Goal: Entertainment & Leisure: Consume media (video, audio)

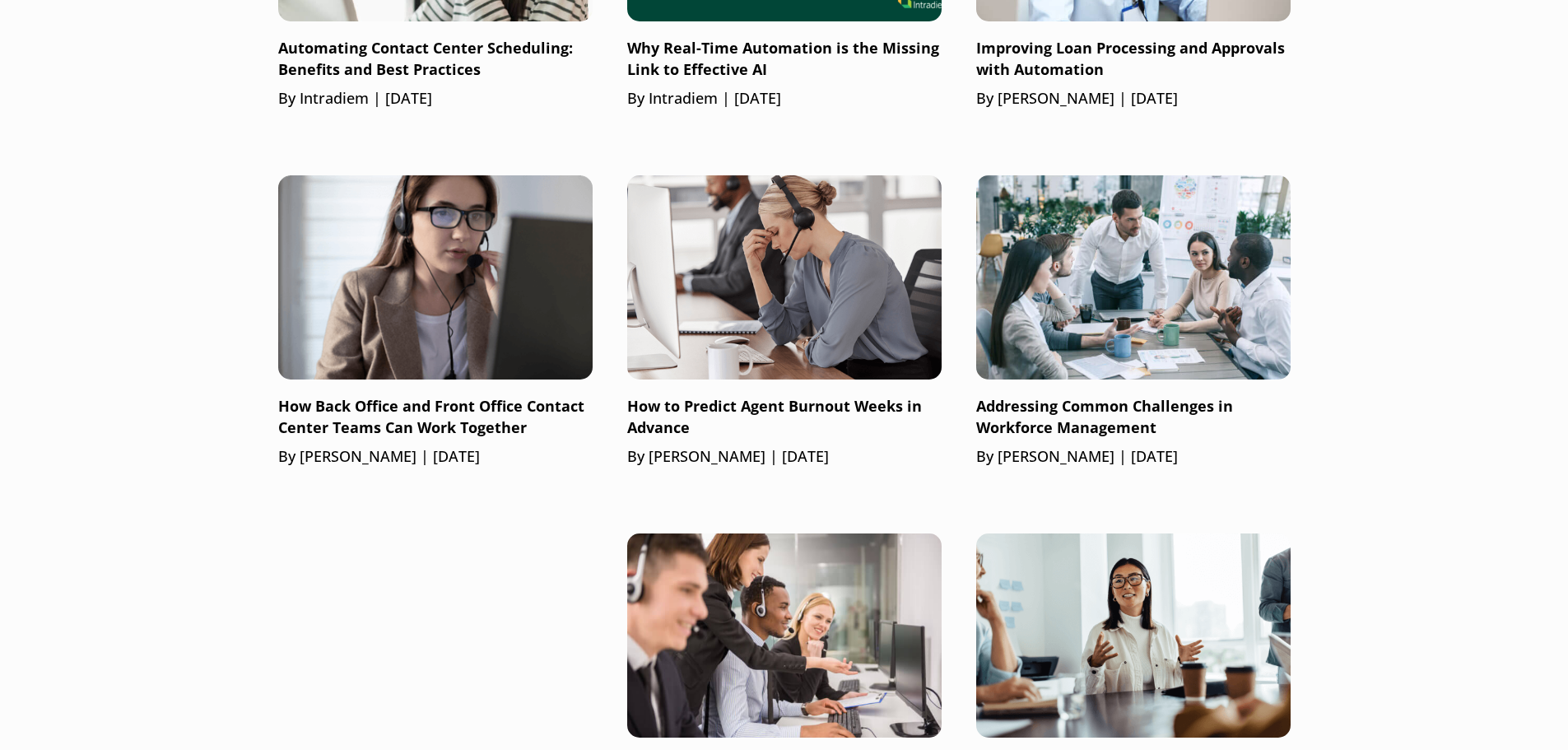
scroll to position [1395, 0]
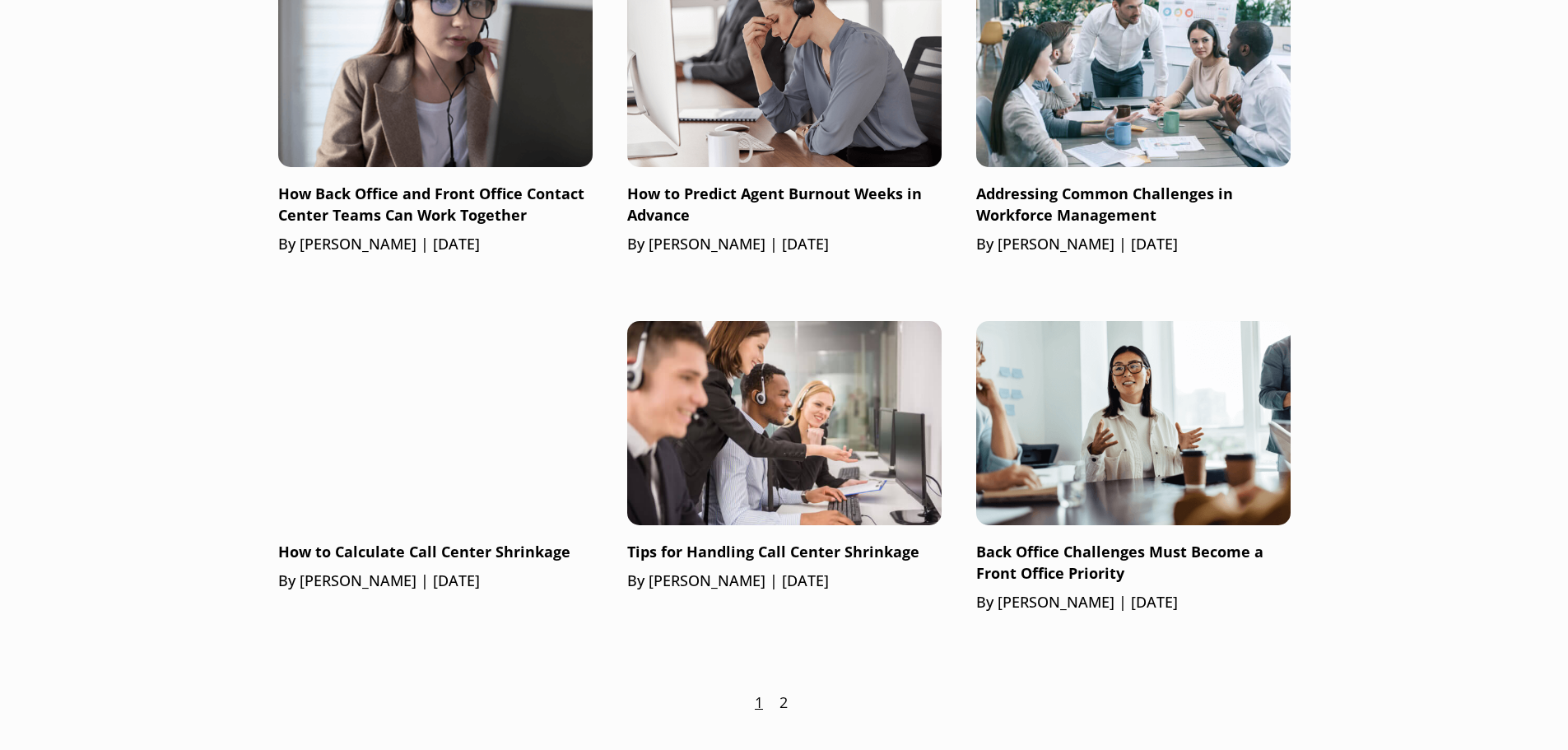
click at [786, 702] on link "2" at bounding box center [783, 702] width 8 height 21
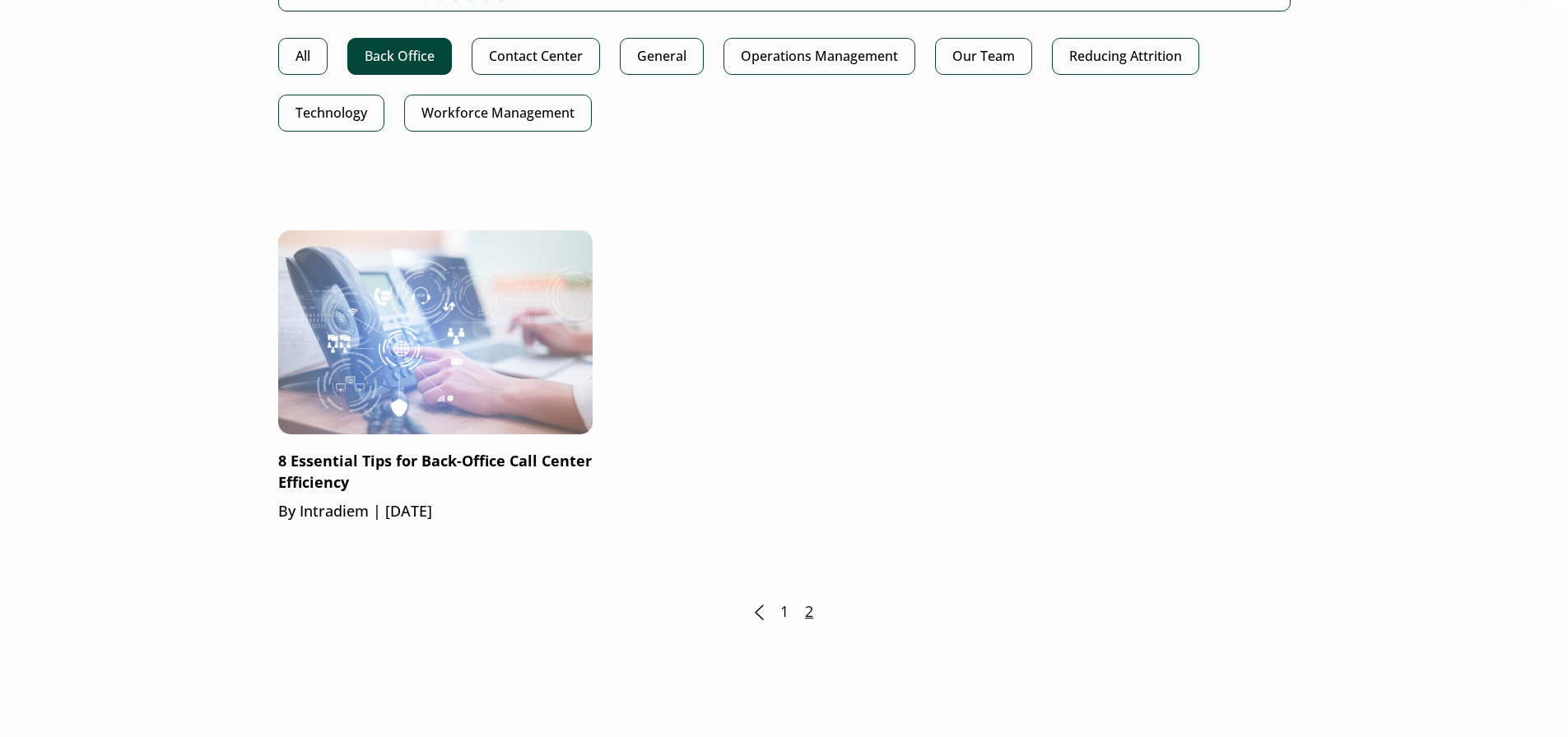
click at [781, 614] on link "1" at bounding box center [784, 612] width 8 height 21
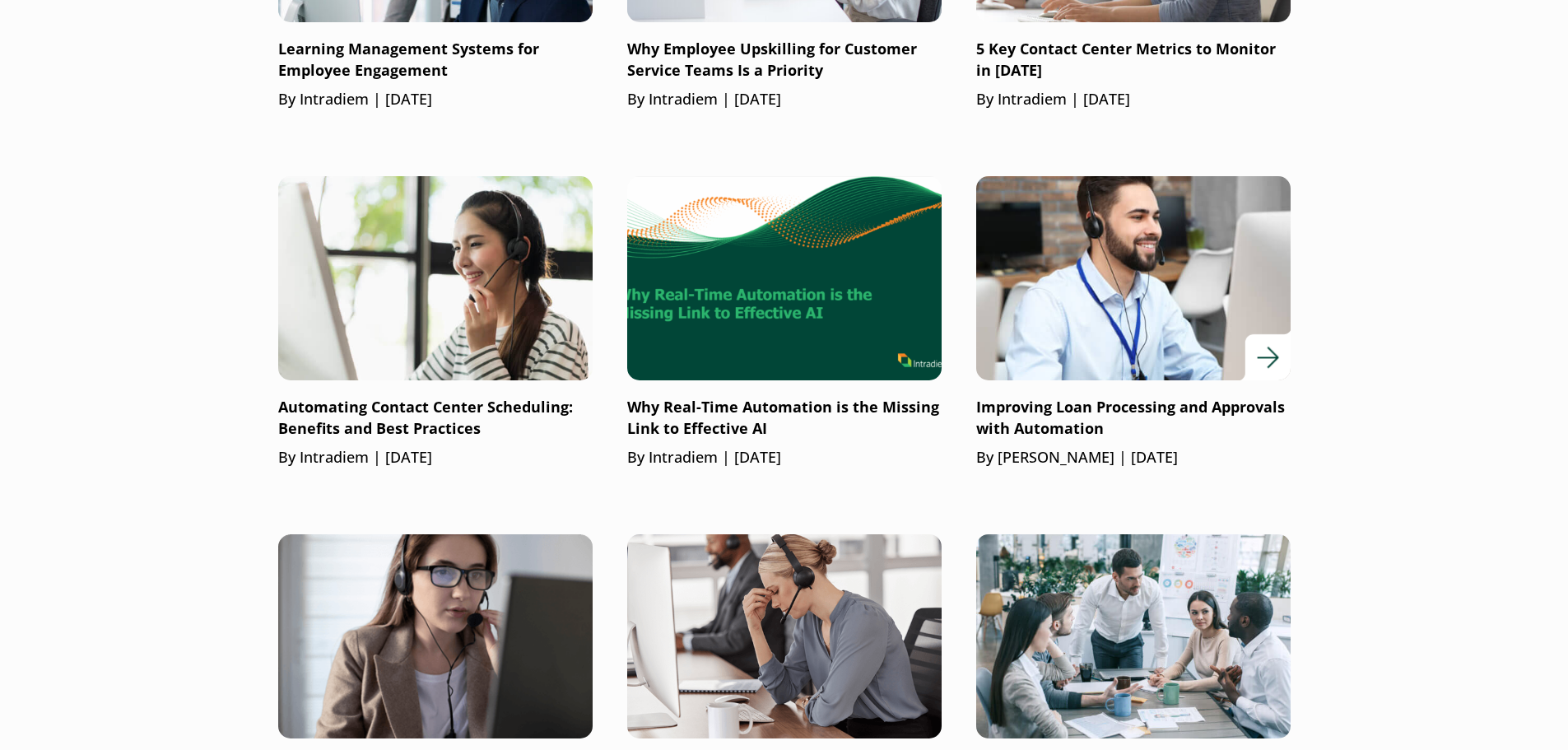
scroll to position [823, 0]
click at [1155, 438] on p "Improving Loan Processing and Approvals with Automation" at bounding box center [1133, 419] width 315 height 43
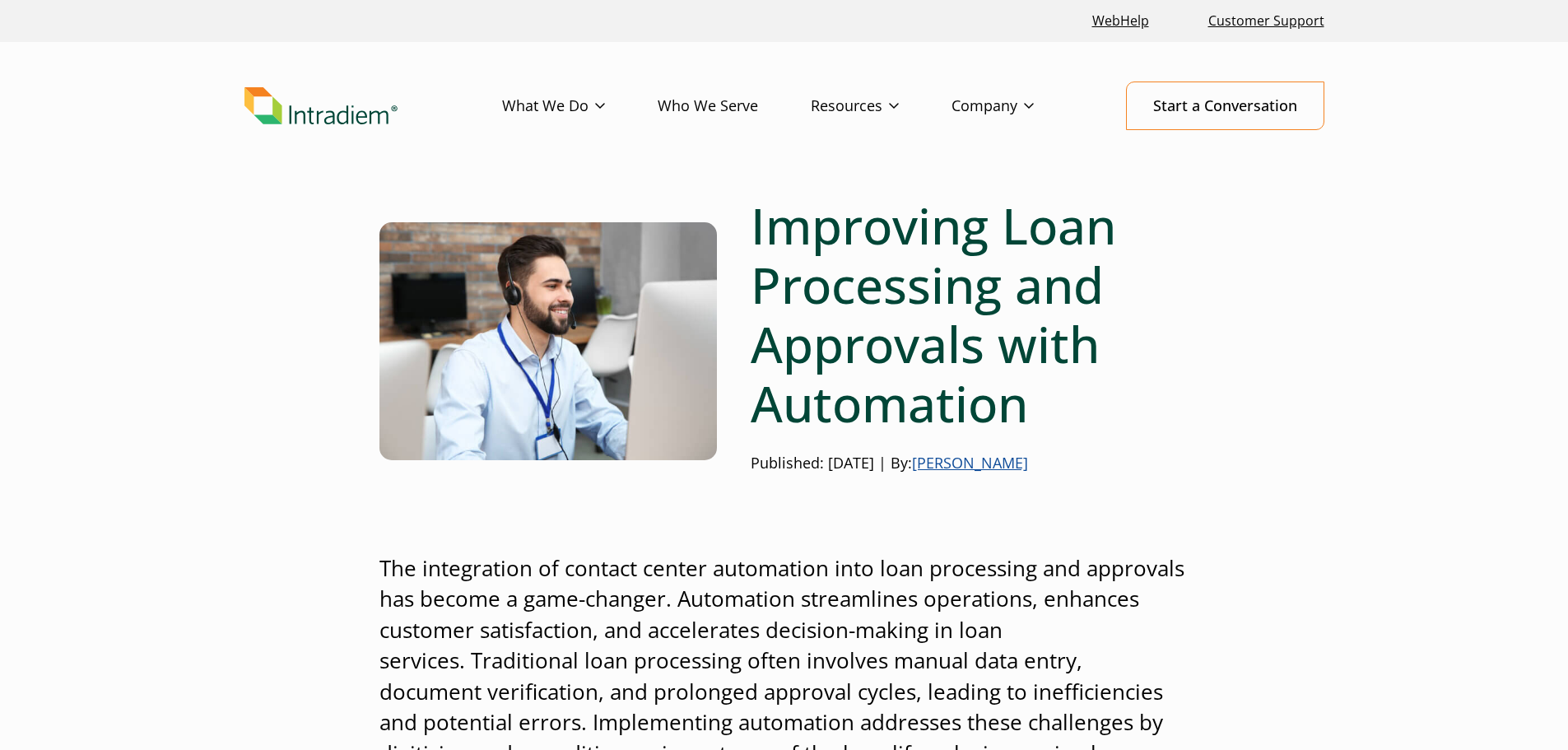
drag, startPoint x: 575, startPoint y: 27, endPoint x: 366, endPoint y: 100, distance: 221.4
click at [569, 27] on ul "WebHelp Customer Support" at bounding box center [784, 21] width 1093 height 36
click at [289, 130] on header "Menu What We Do Platform Who We Serve Resources Blog Events & Webinars News Suc…" at bounding box center [784, 119] width 1568 height 154
click at [349, 113] on img "Link to homepage of Intradiem" at bounding box center [320, 105] width 153 height 38
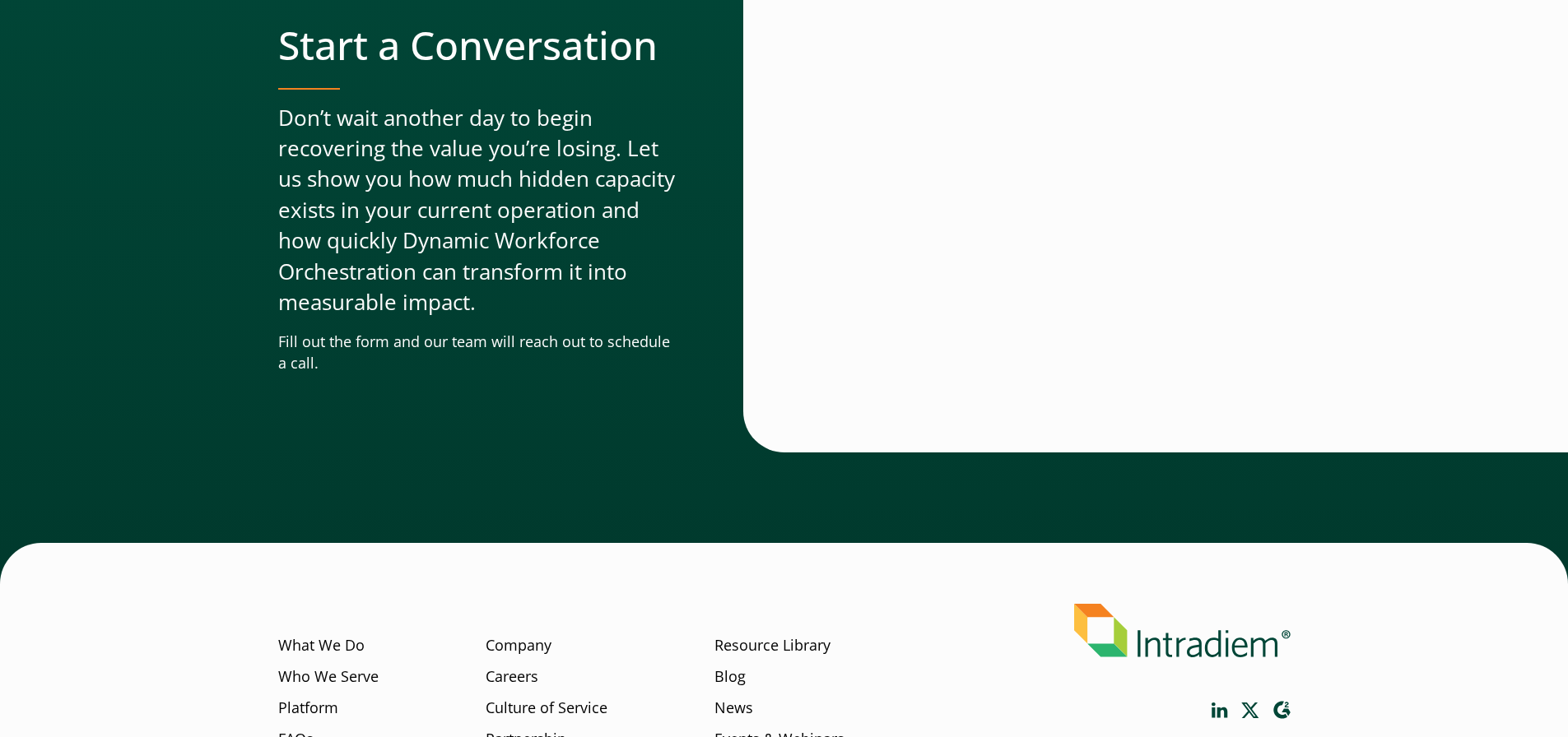
scroll to position [5007, 0]
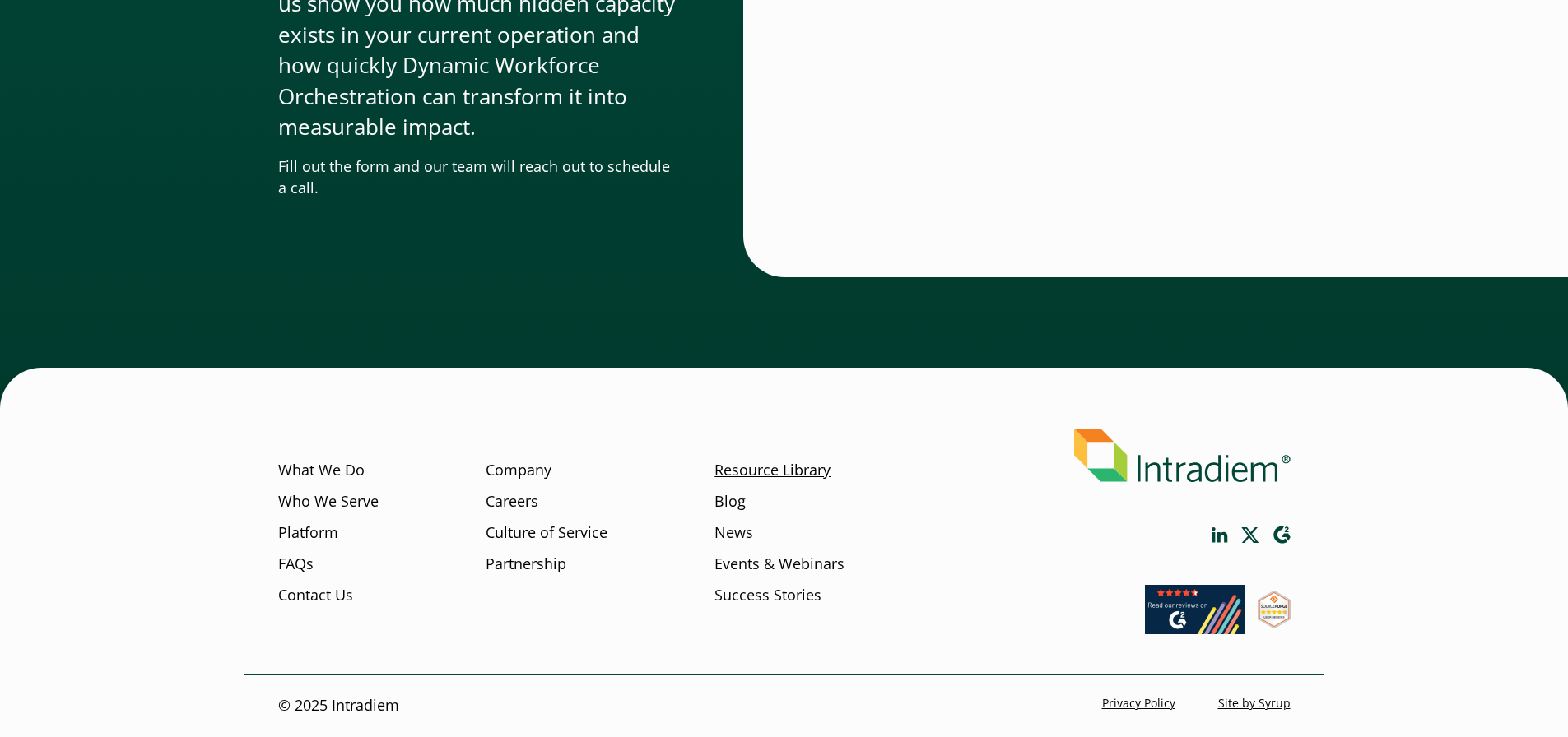
click at [759, 472] on link "Resource Library" at bounding box center [772, 470] width 116 height 21
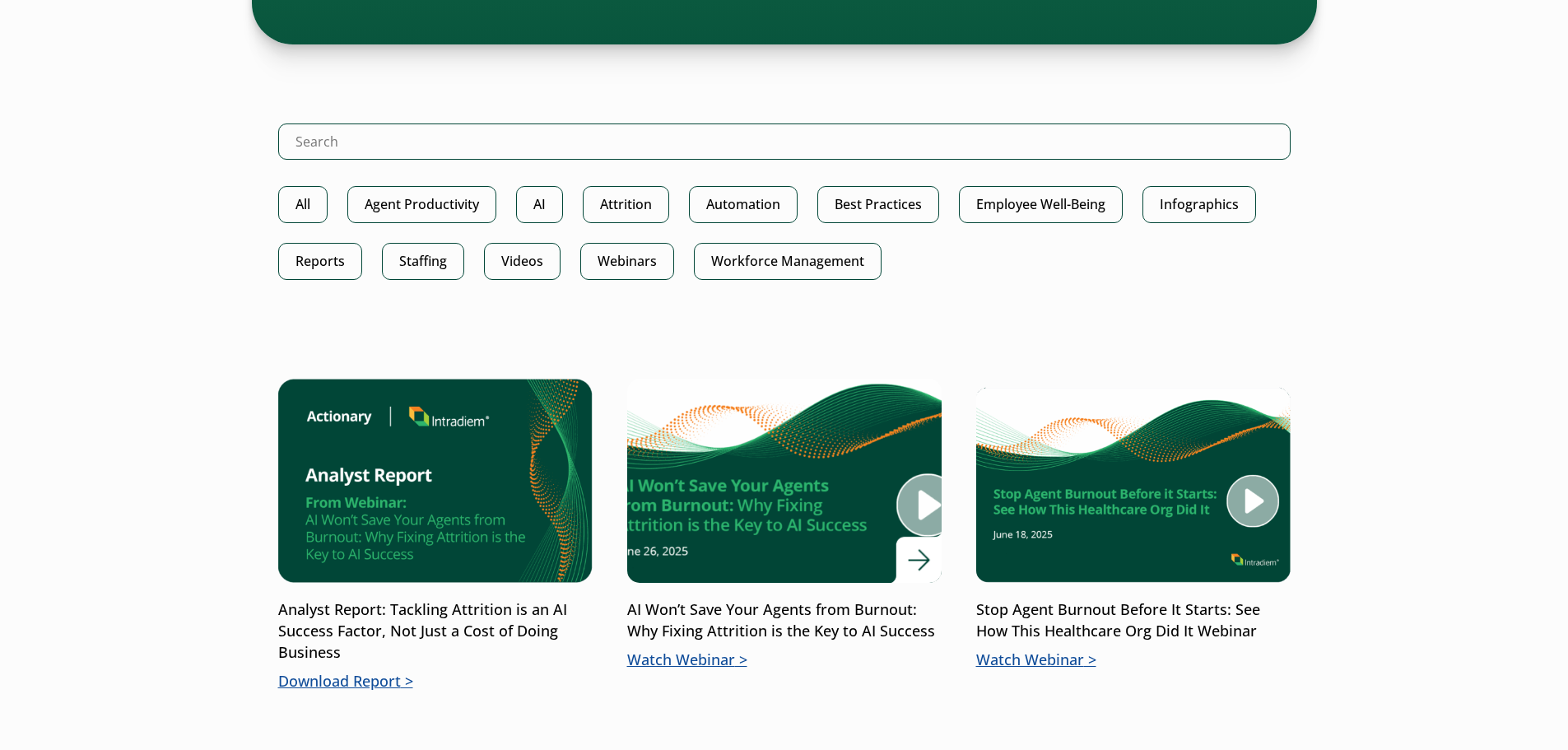
scroll to position [823, 0]
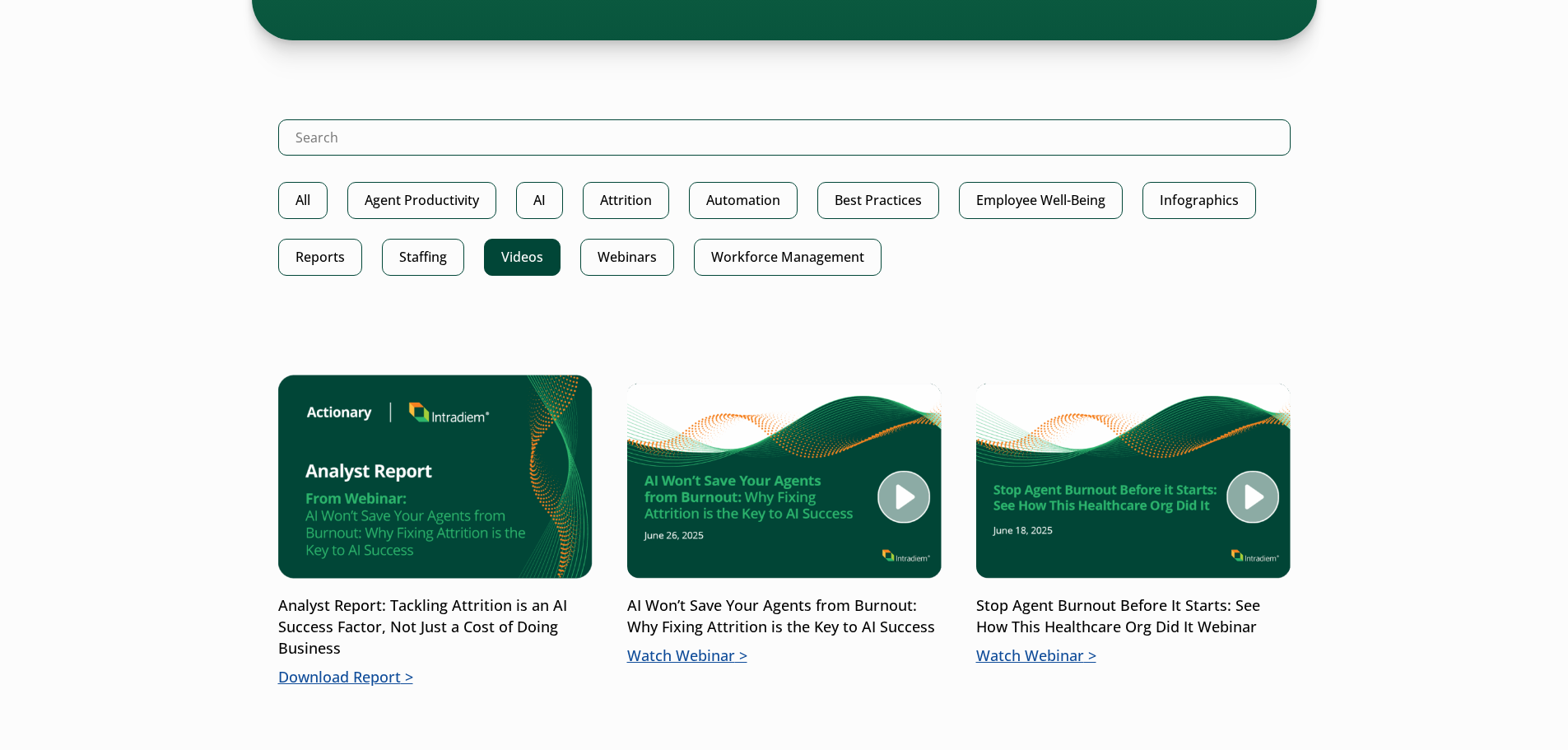
click at [530, 260] on link "Videos" at bounding box center [522, 257] width 77 height 37
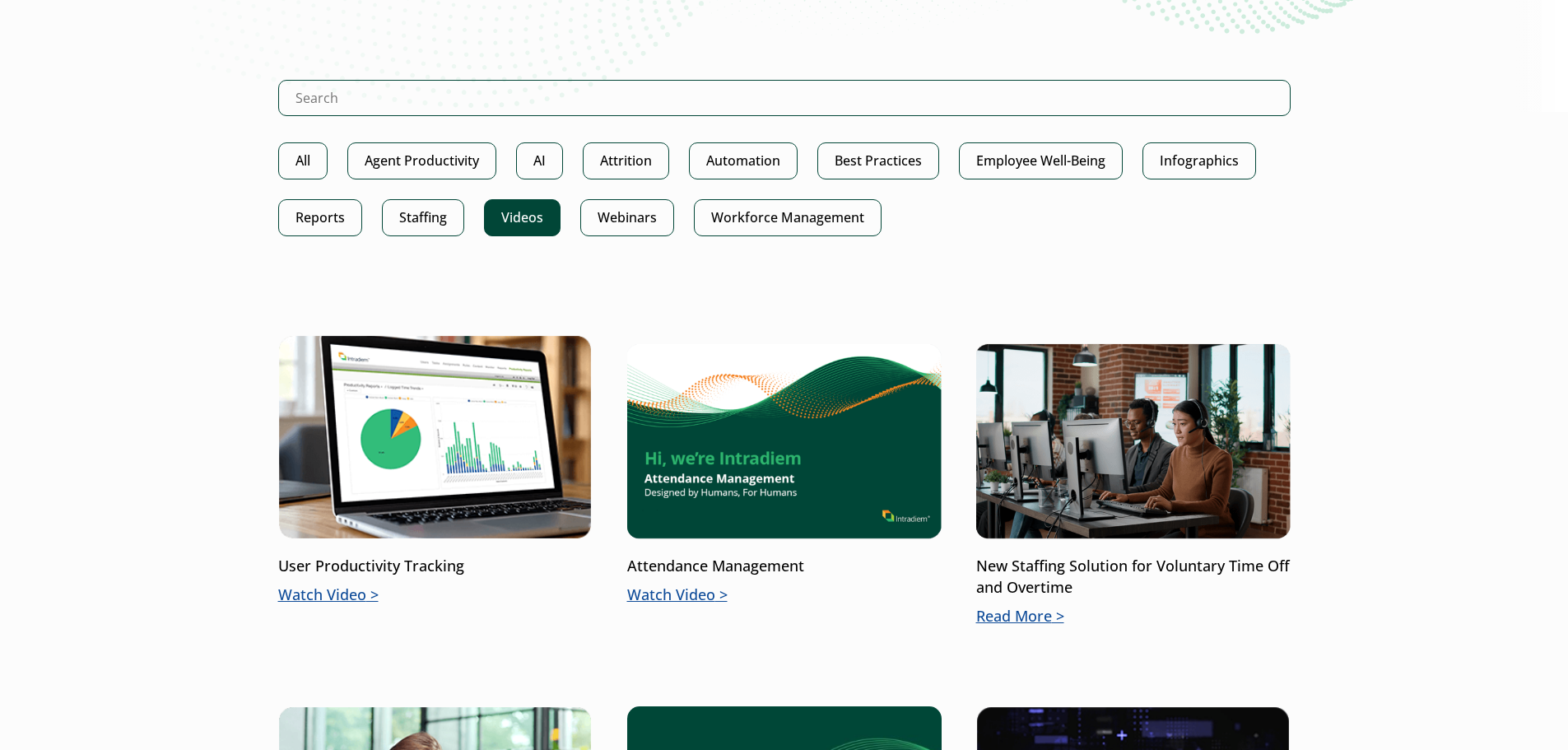
scroll to position [412, 0]
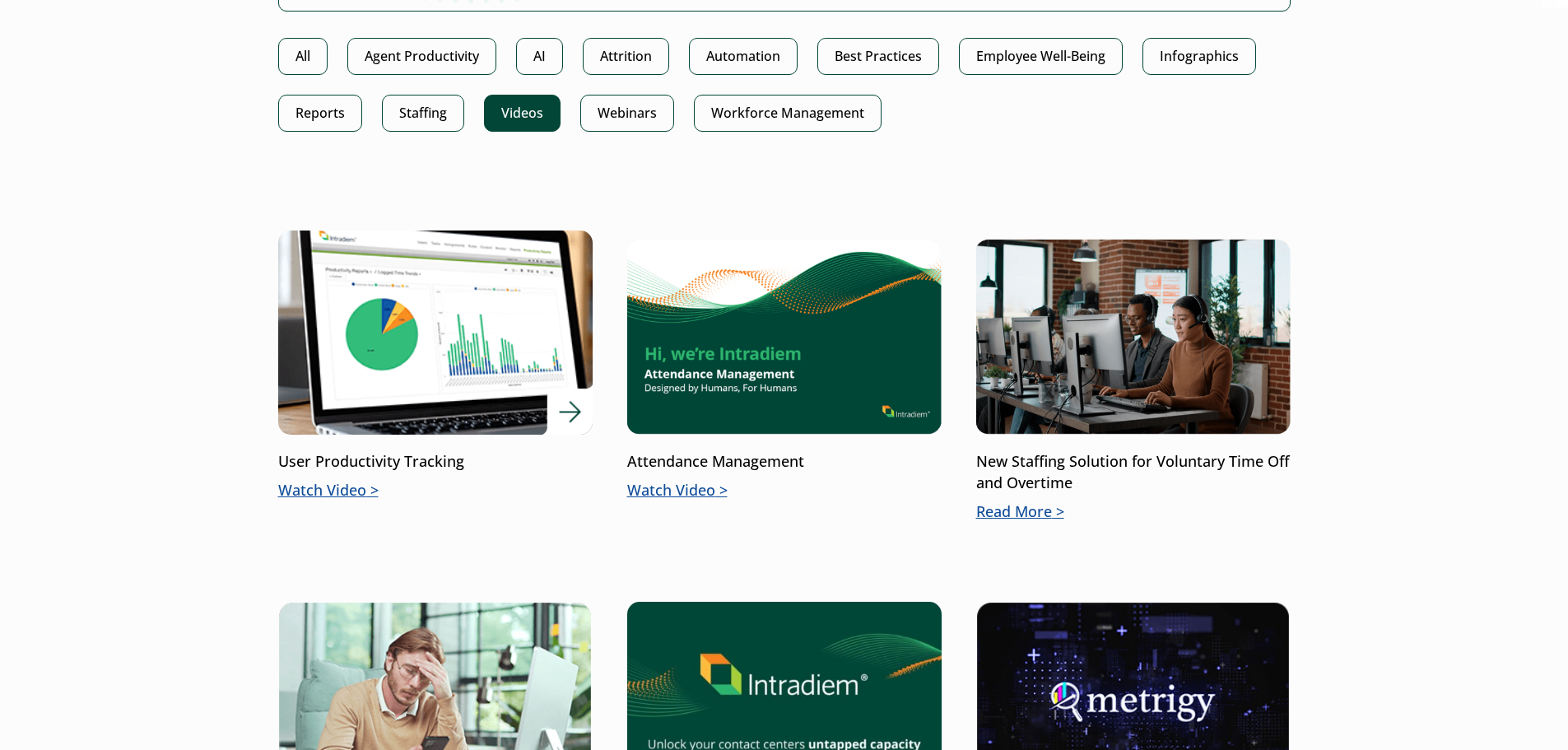
click at [346, 489] on p "Watch Video" at bounding box center [435, 490] width 315 height 21
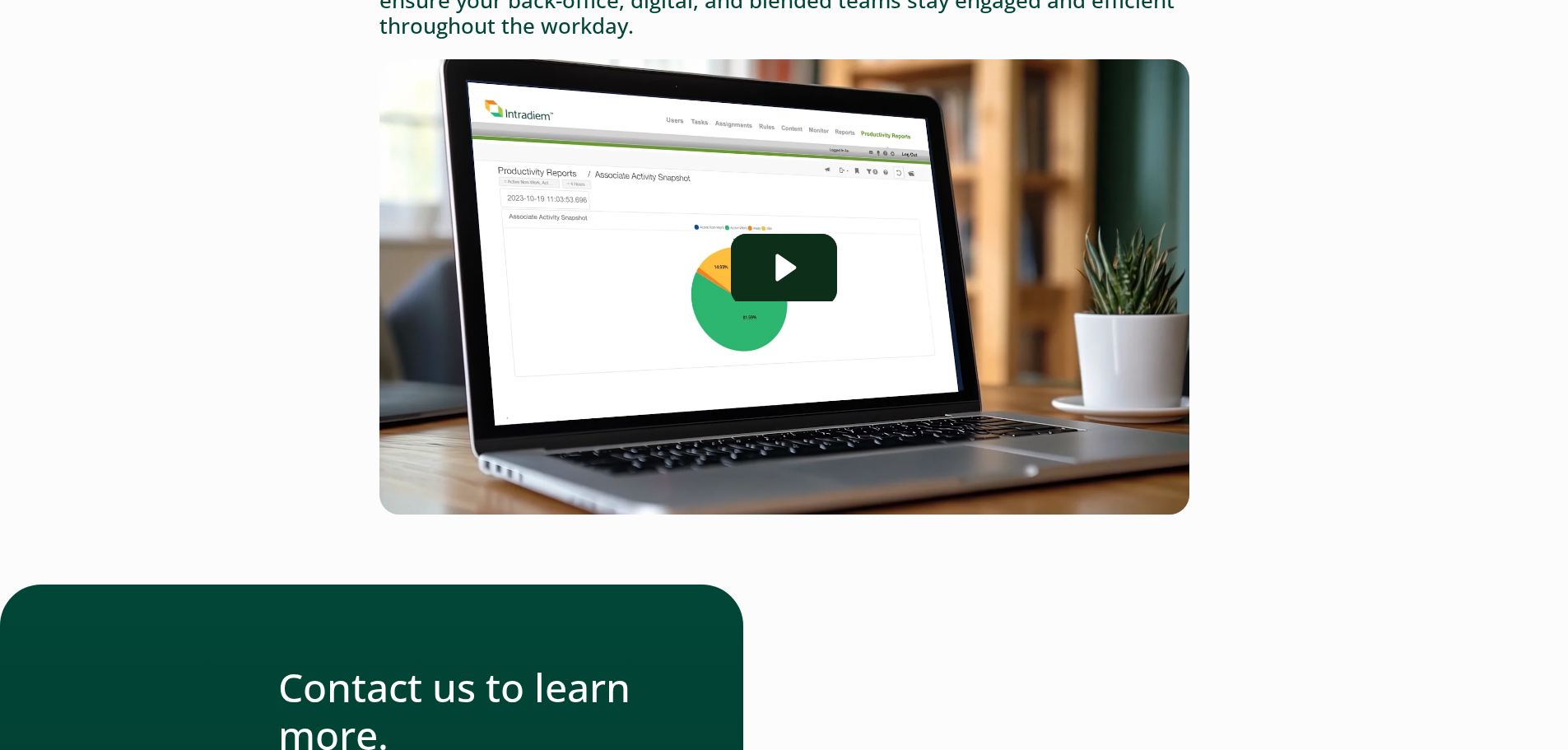
scroll to position [247, 0]
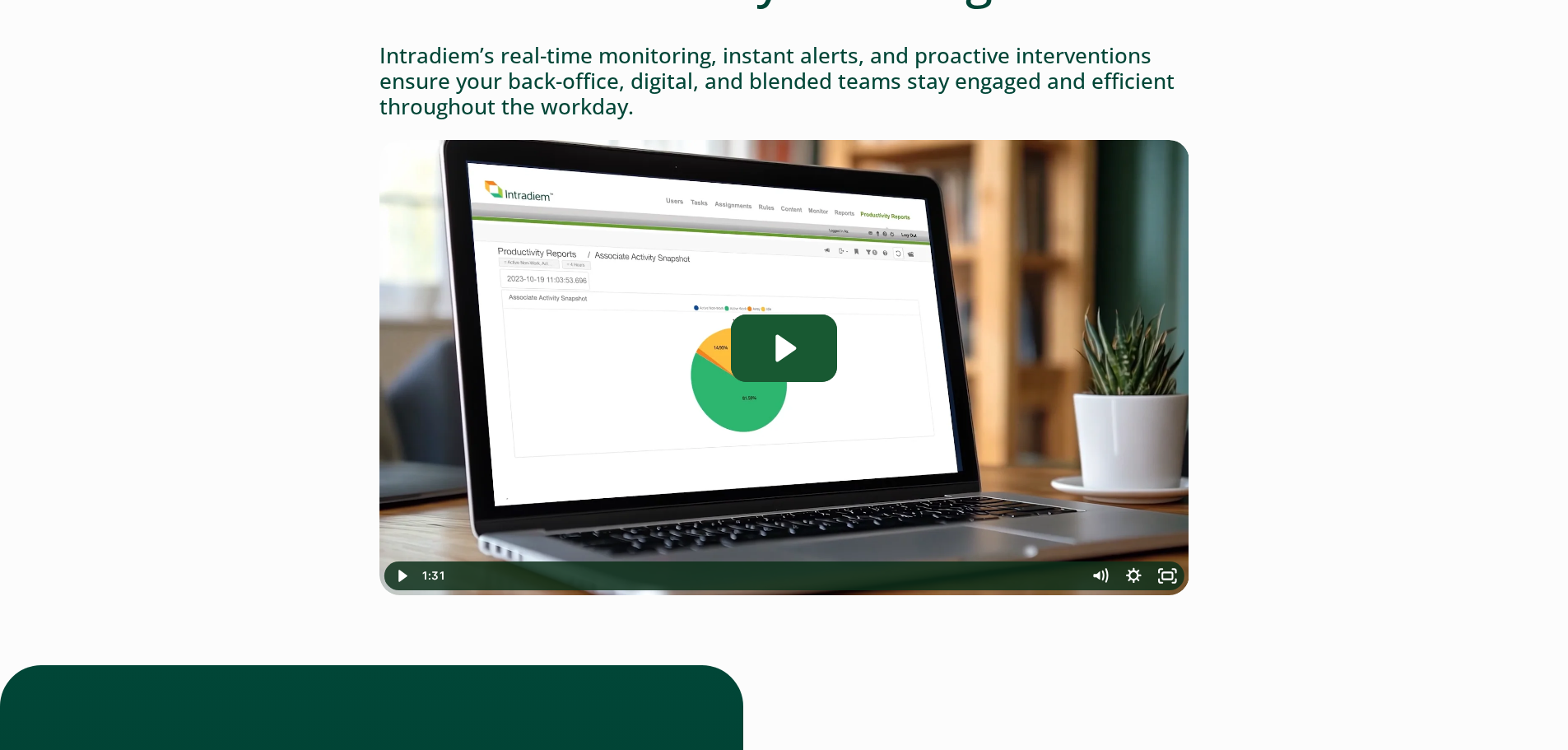
click at [820, 349] on icon "Play Video: Intradiem_User-Productivity-Tracking" at bounding box center [783, 348] width 105 height 68
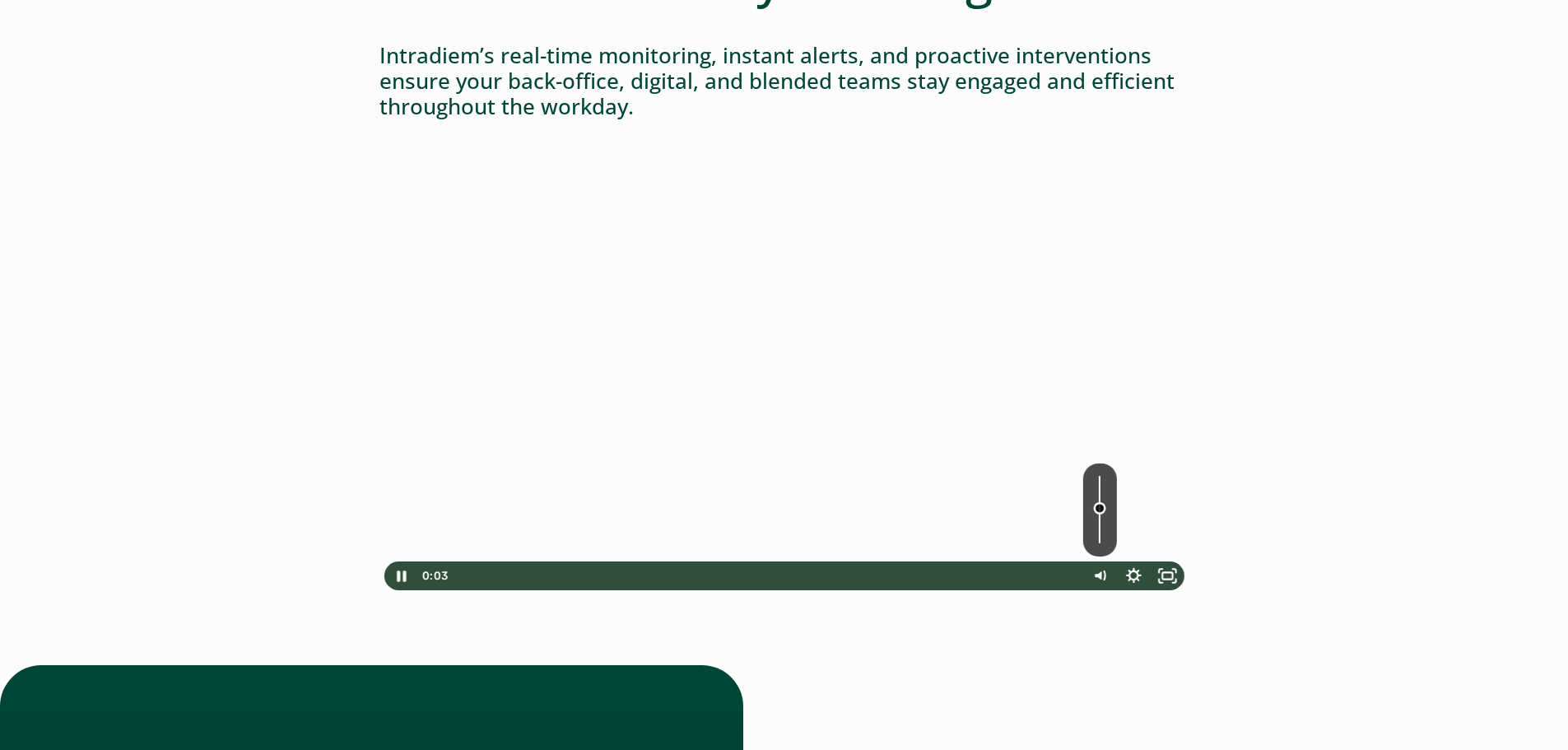
click at [1098, 508] on div "Volume" at bounding box center [1099, 510] width 34 height 93
drag, startPoint x: 1098, startPoint y: 508, endPoint x: 1101, endPoint y: 491, distance: 17.3
click at [1101, 491] on div "Volume" at bounding box center [1099, 490] width 12 height 12
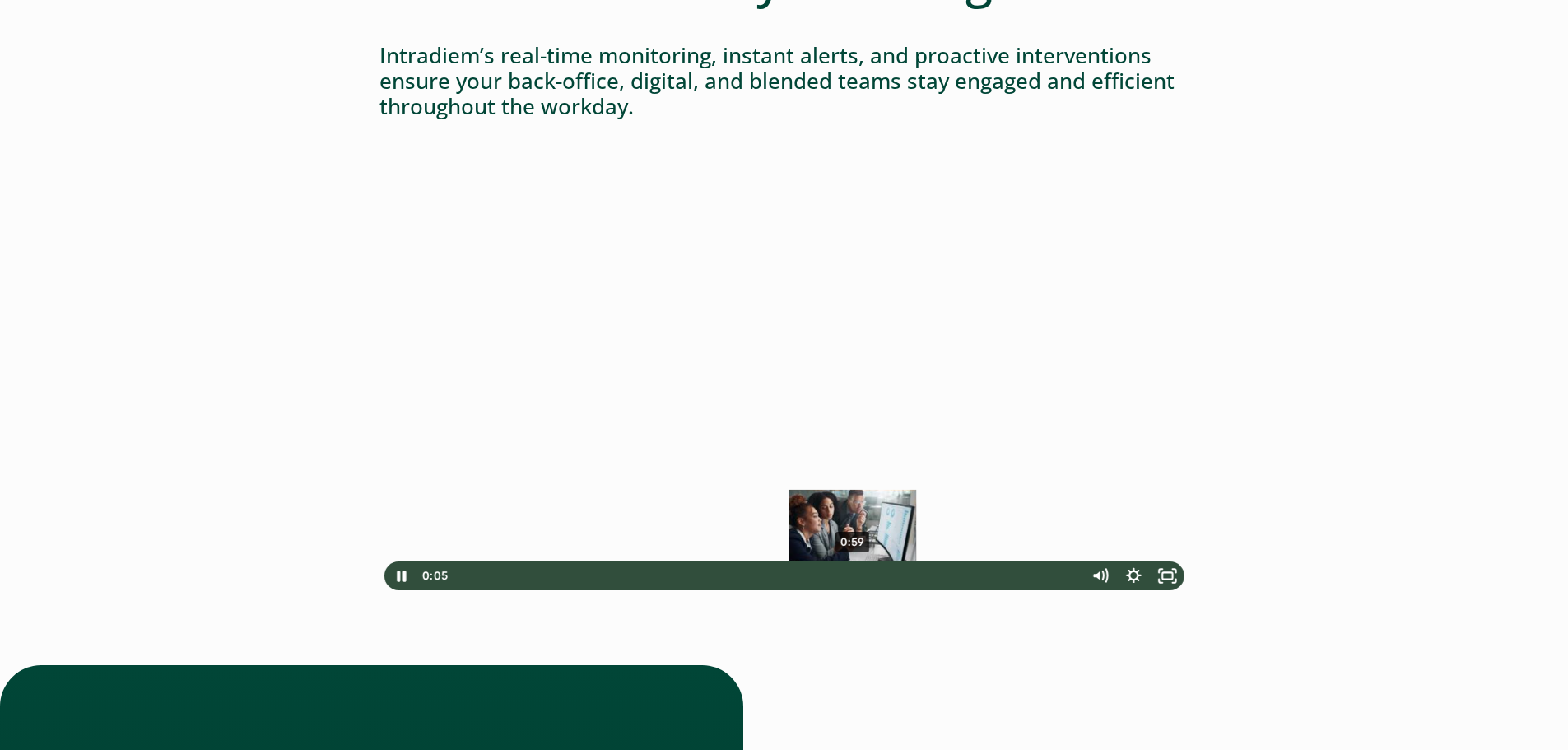
click at [853, 575] on div "0:59" at bounding box center [766, 575] width 617 height 28
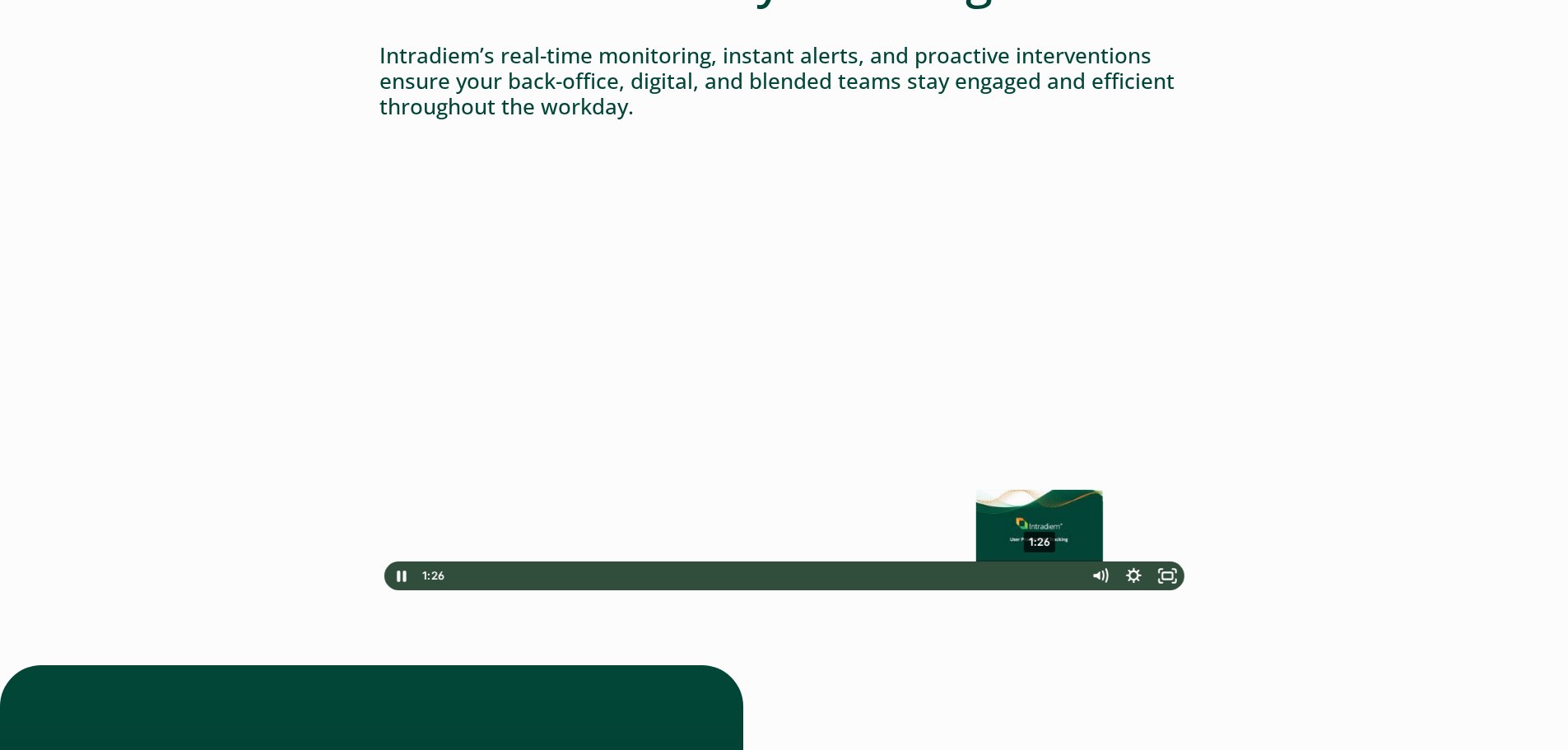
click at [1040, 574] on div "1:26" at bounding box center [766, 575] width 617 height 28
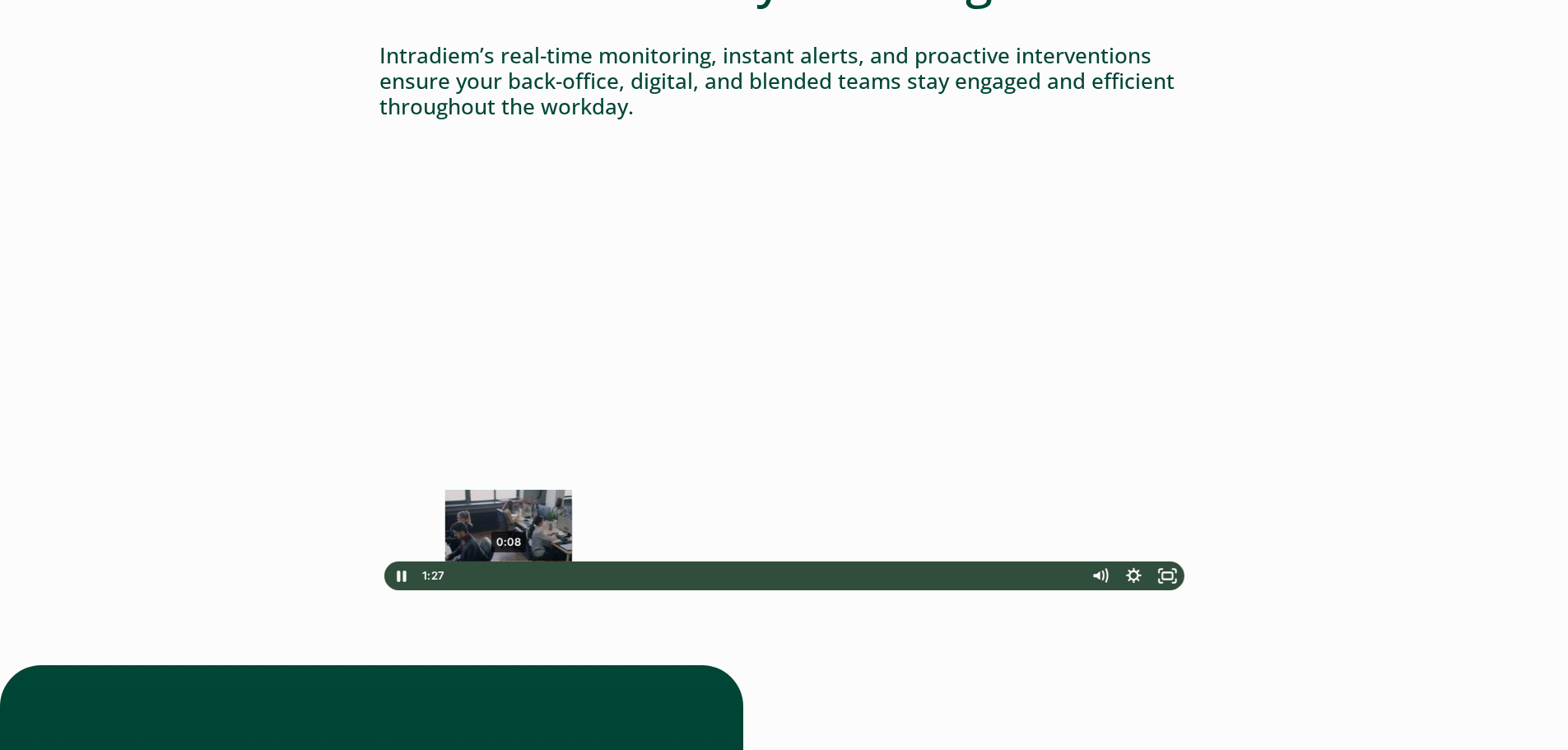
click at [528, 577] on div "0:08" at bounding box center [766, 575] width 617 height 28
click at [402, 574] on icon "Pause" at bounding box center [401, 575] width 34 height 28
